Goal: Information Seeking & Learning: Learn about a topic

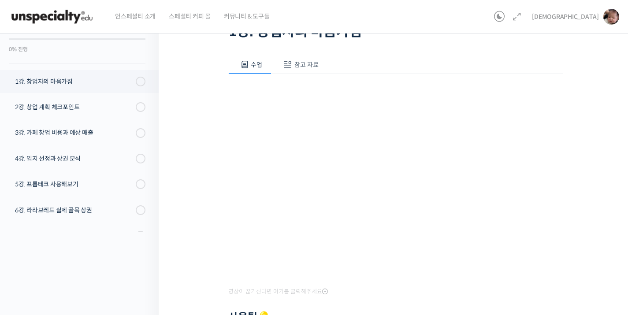
scroll to position [112, 0]
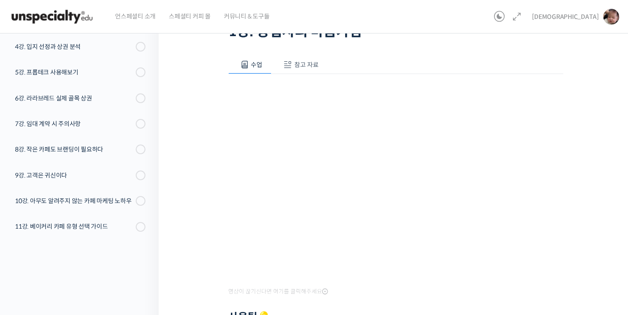
click at [371, 86] on div "영상이 끊기[DEMOGRAPHIC_DATA] 여기를 클릭해주세요 사용팁 💡 우측 상단의 아이콘들을 클릭하셔서 수업 목록 을 확인하실 수 있습니…" at bounding box center [395, 247] width 335 height 347
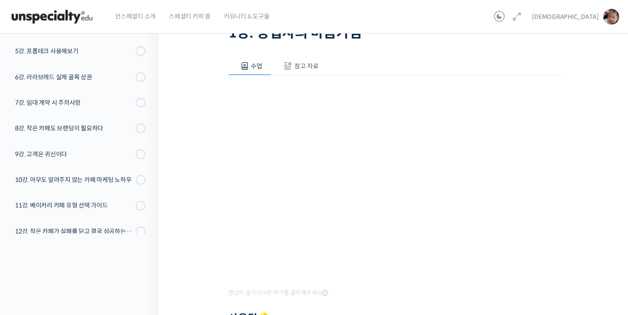
scroll to position [145, 0]
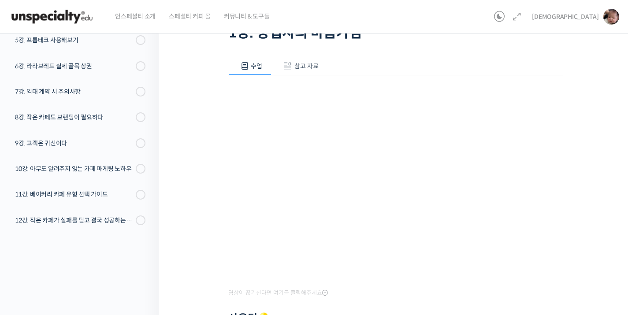
drag, startPoint x: 313, startPoint y: 60, endPoint x: 308, endPoint y: 61, distance: 5.2
click at [309, 62] on button "참고 자료" at bounding box center [300, 66] width 56 height 19
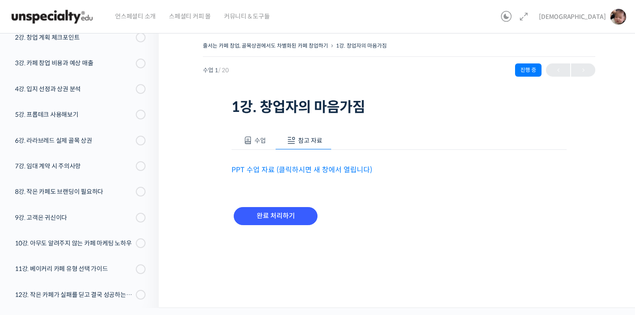
click at [308, 170] on link "PPT 수업 자료 (클릭하시면 새 창에서 열립니다)" at bounding box center [301, 169] width 141 height 9
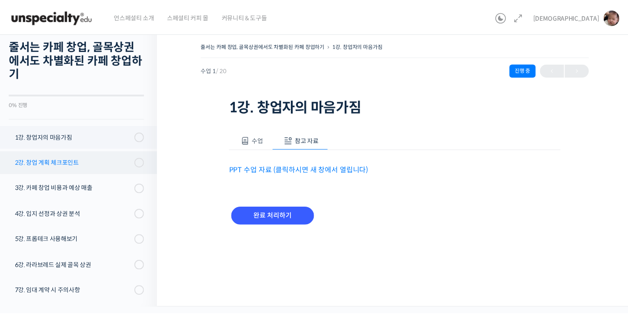
scroll to position [20, 0]
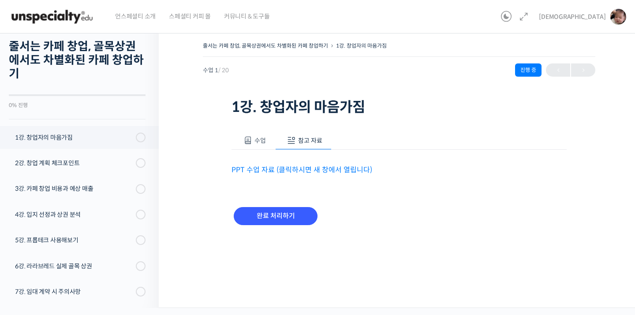
click at [258, 150] on div "PPT 수업 자료 (클릭하시면 새 창에서 열립니다)" at bounding box center [398, 163] width 335 height 26
click at [261, 145] on button "수업" at bounding box center [253, 140] width 44 height 19
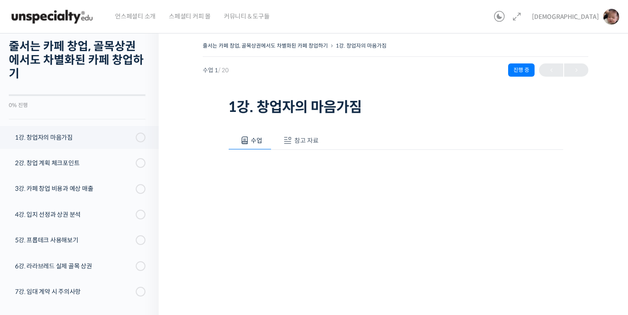
scroll to position [272, 0]
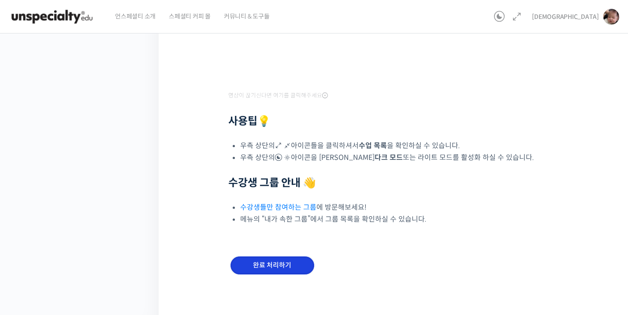
click at [279, 271] on input "완료 처리하기" at bounding box center [273, 266] width 84 height 18
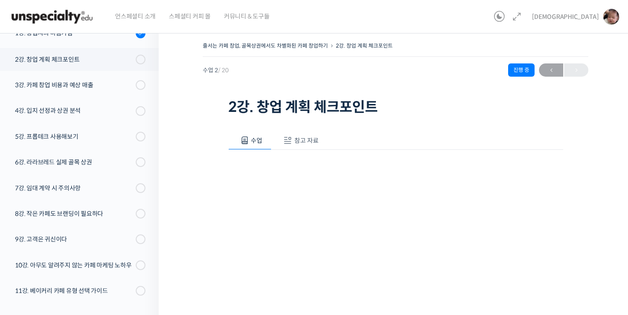
scroll to position [138, 0]
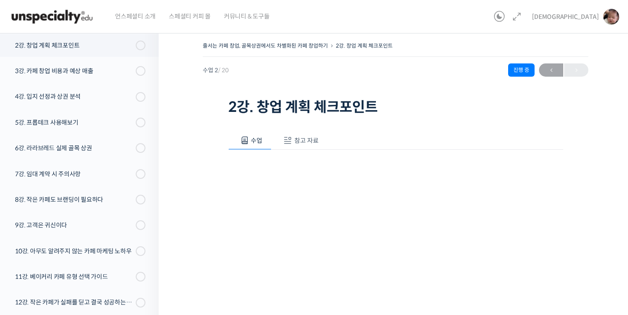
click at [298, 140] on span "참고 자료" at bounding box center [306, 141] width 24 height 8
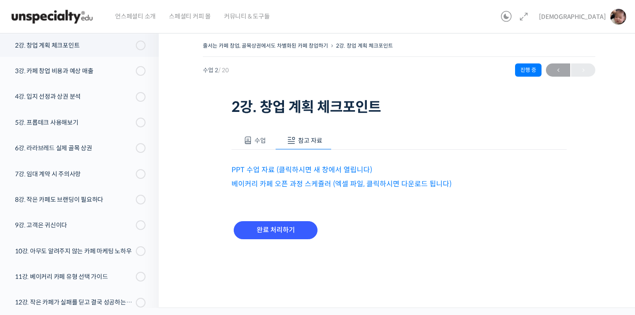
click at [311, 172] on link "PPT 수업 자료 (클릭하시면 새 창에서 열립니다)" at bounding box center [301, 169] width 141 height 9
drag, startPoint x: 287, startPoint y: 191, endPoint x: 290, endPoint y: 187, distance: 5.0
click at [287, 191] on div "수업 참고 자료 영상이 끊기[DEMOGRAPHIC_DATA]를 클릭해주세요 사용팁 💡 우측 상단의 아이콘들을 클릭하셔서 수업 목록 을 확인하실…" at bounding box center [398, 190] width 335 height 144
click at [291, 186] on link "베이커리 카페 오픈 과정 스케쥴러 (엑셀 파일, 클릭하시면 다운로드 됩니다)" at bounding box center [341, 183] width 220 height 9
click at [267, 143] on button "수업" at bounding box center [253, 140] width 44 height 19
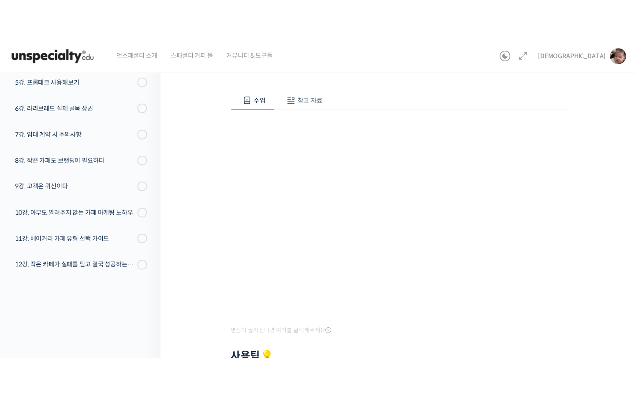
scroll to position [163, 0]
